Goal: Check status: Check status

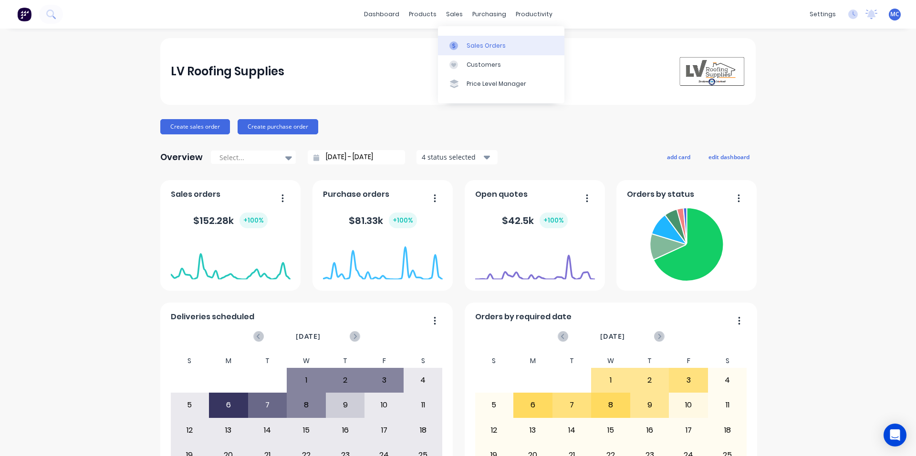
click at [471, 51] on link "Sales Orders" at bounding box center [501, 45] width 126 height 19
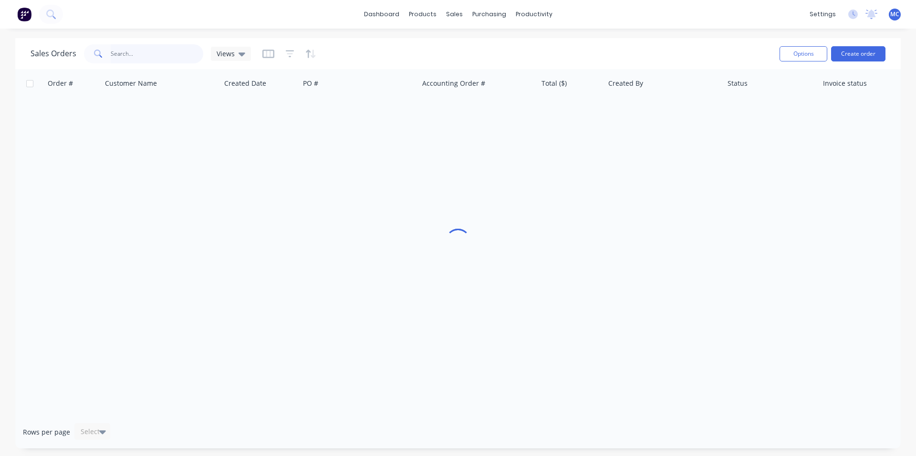
click at [149, 55] on input "text" at bounding box center [157, 53] width 93 height 19
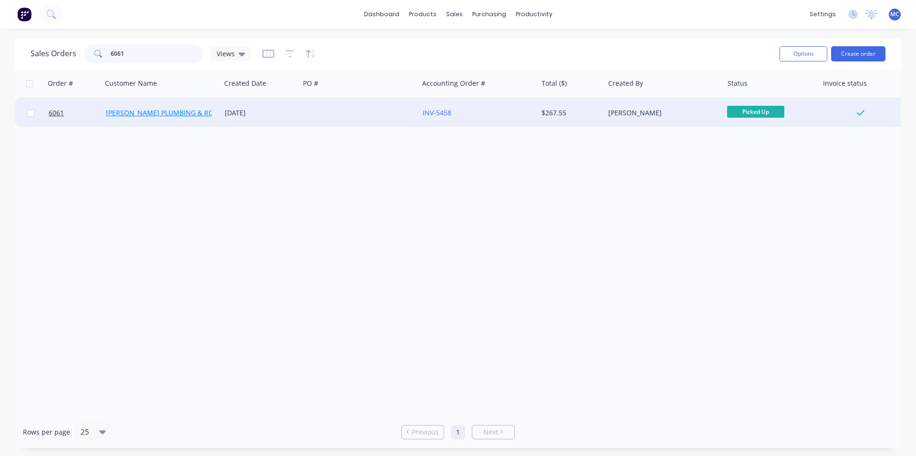
type input "6061"
click at [171, 111] on link "[PERSON_NAME] PLUMBING & ROOFING PRO PTY LTD" at bounding box center [191, 112] width 171 height 9
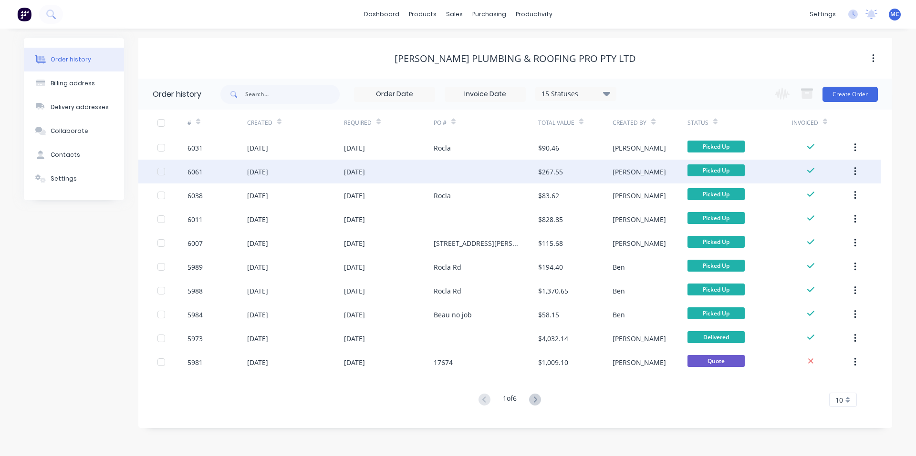
click at [264, 171] on div "[DATE]" at bounding box center [257, 172] width 21 height 10
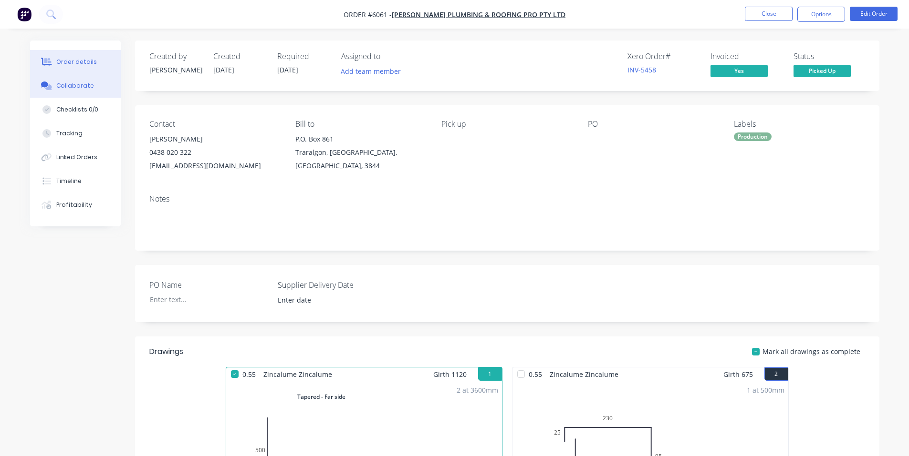
click at [86, 85] on div "Collaborate" at bounding box center [75, 86] width 38 height 9
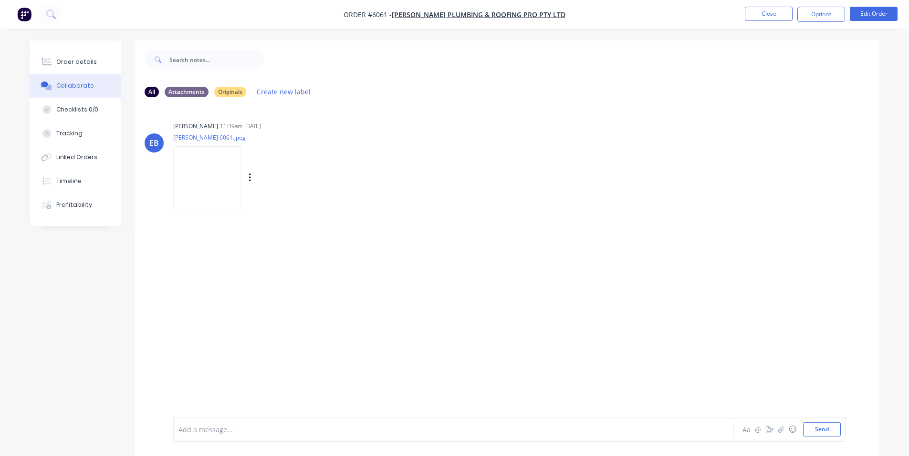
click at [198, 165] on img at bounding box center [207, 177] width 69 height 62
drag, startPoint x: 773, startPoint y: 174, endPoint x: 748, endPoint y: 141, distance: 41.2
click at [774, 173] on div "EB [PERSON_NAME] 11:39am [DATE] [PERSON_NAME] 6061.jpeg Labels Download Delete" at bounding box center [507, 162] width 744 height 86
click at [383, 177] on div "[PERSON_NAME] 11:39am [DATE] [PERSON_NAME] 6061.jpeg Labels Download Delete" at bounding box center [322, 162] width 298 height 86
